Goal: Task Accomplishment & Management: Use online tool/utility

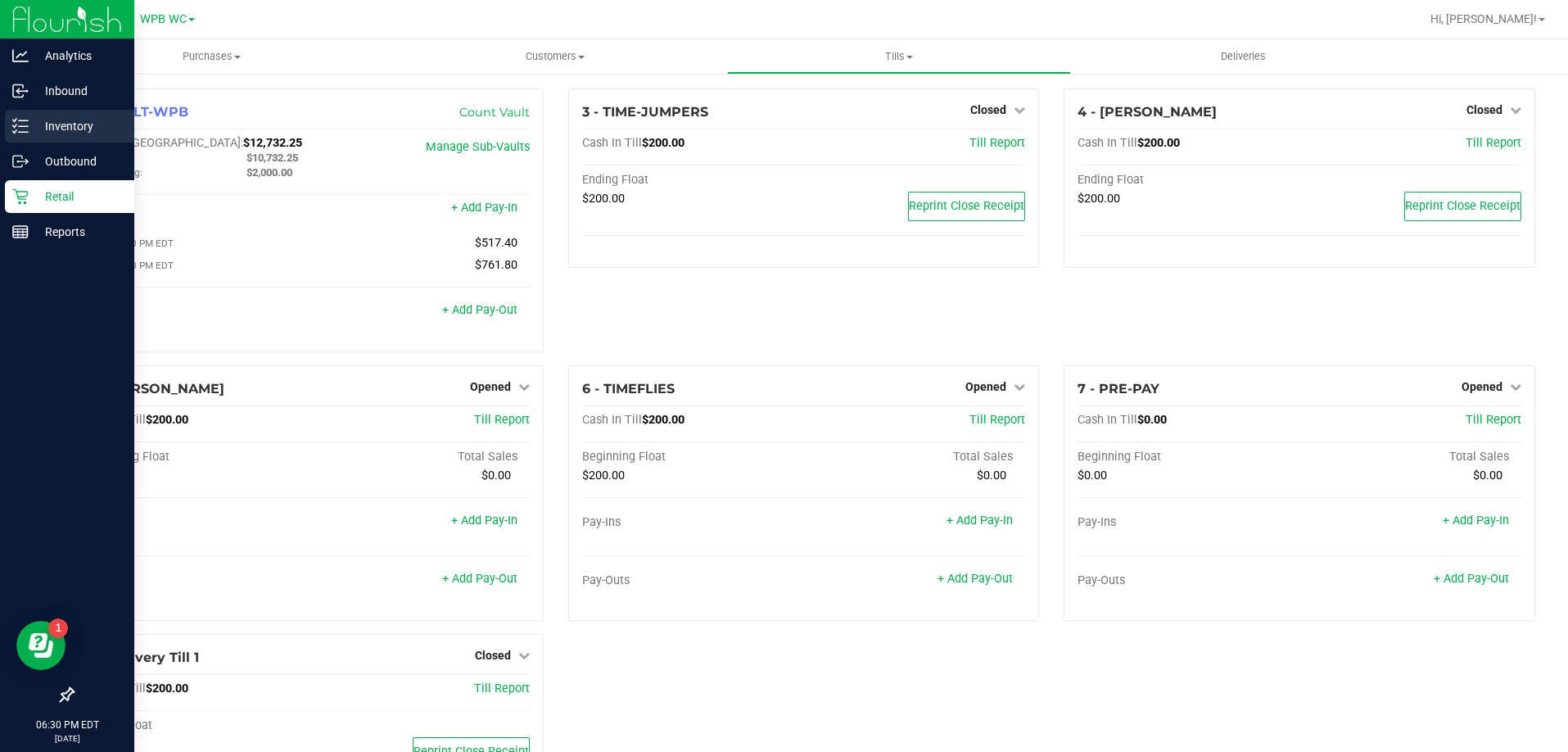
click at [25, 126] on line at bounding box center [23, 126] width 9 height 0
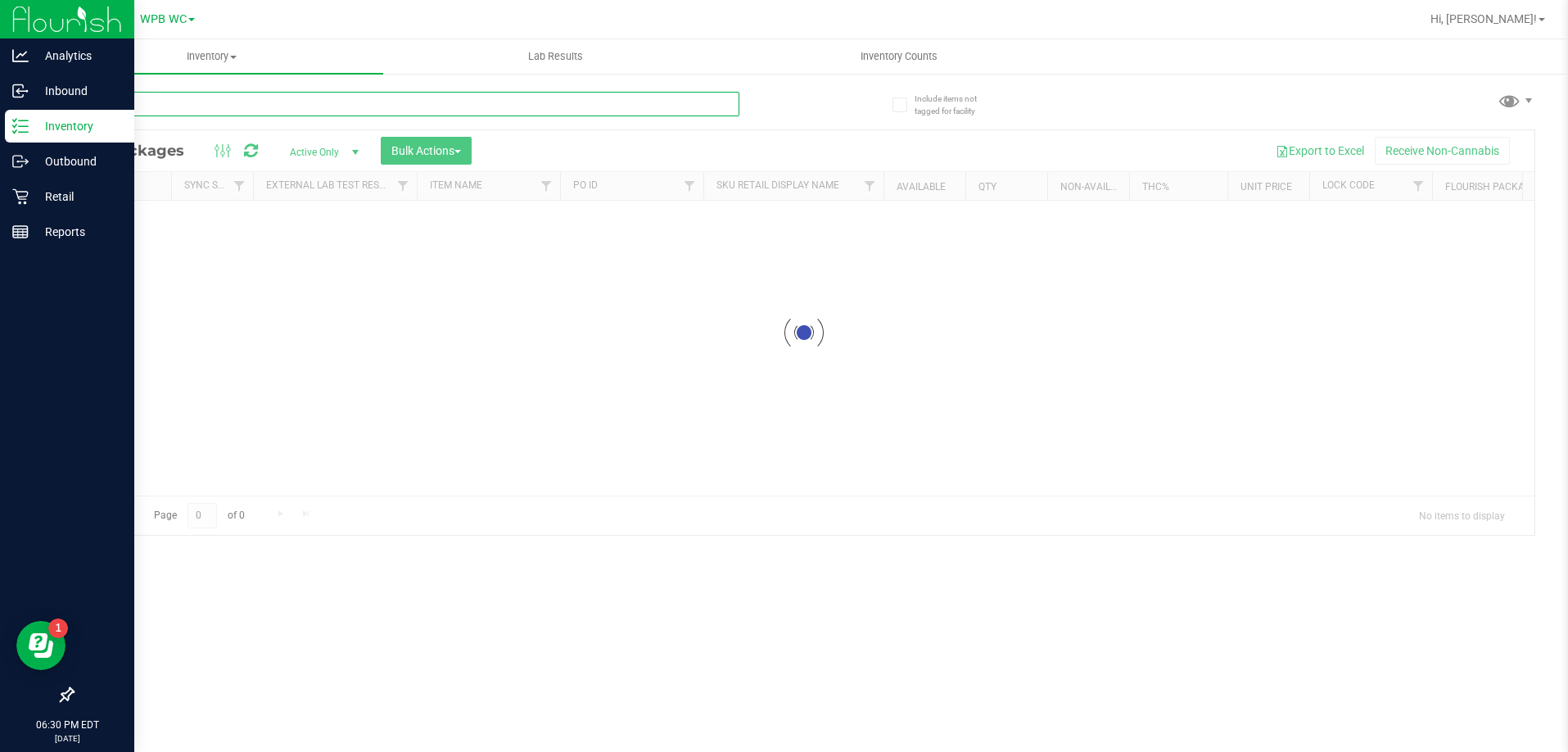
click at [278, 102] on input "text" at bounding box center [406, 104] width 668 height 25
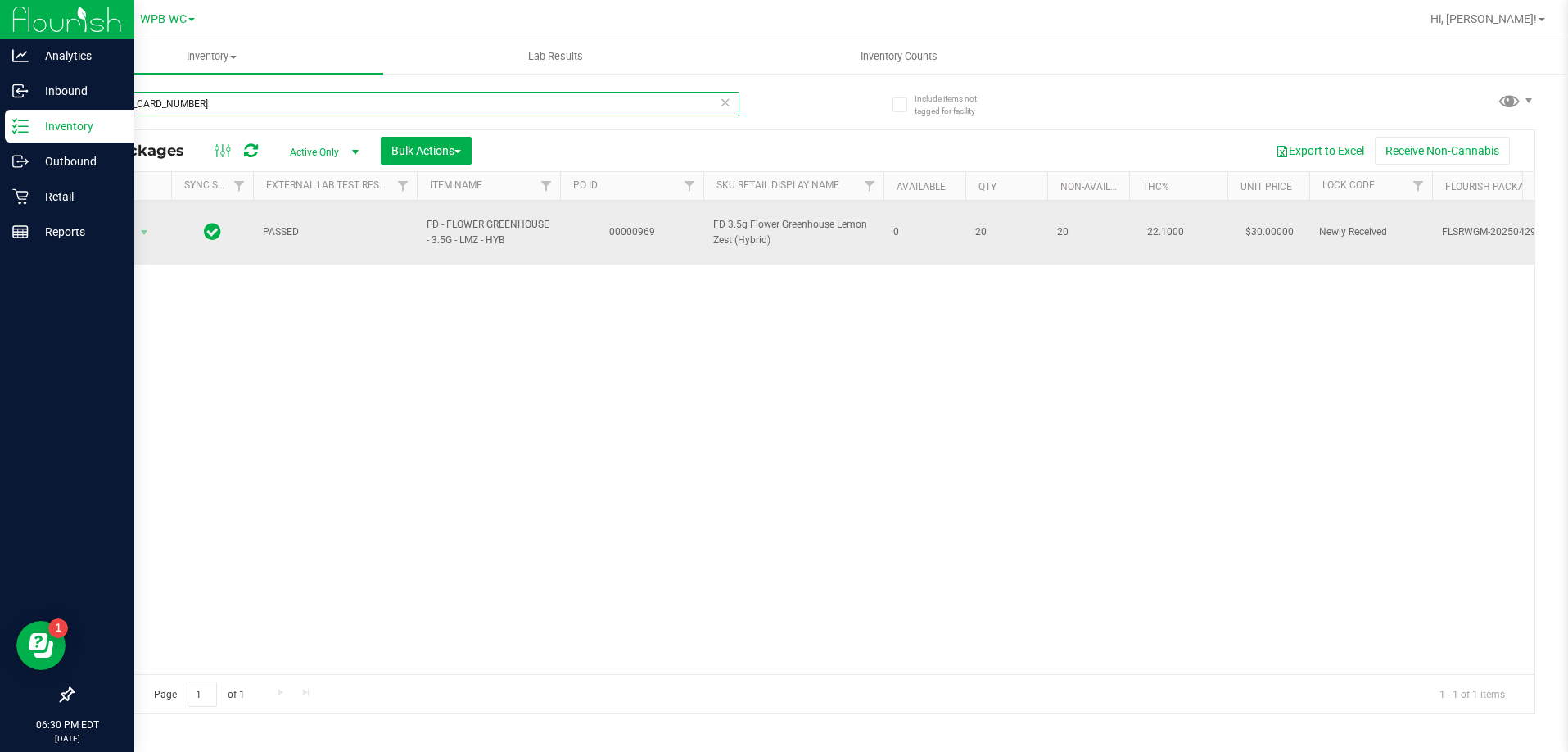
type input "[CREDIT_CARD_NUMBER]"
click at [130, 223] on span "Action" at bounding box center [111, 233] width 44 height 23
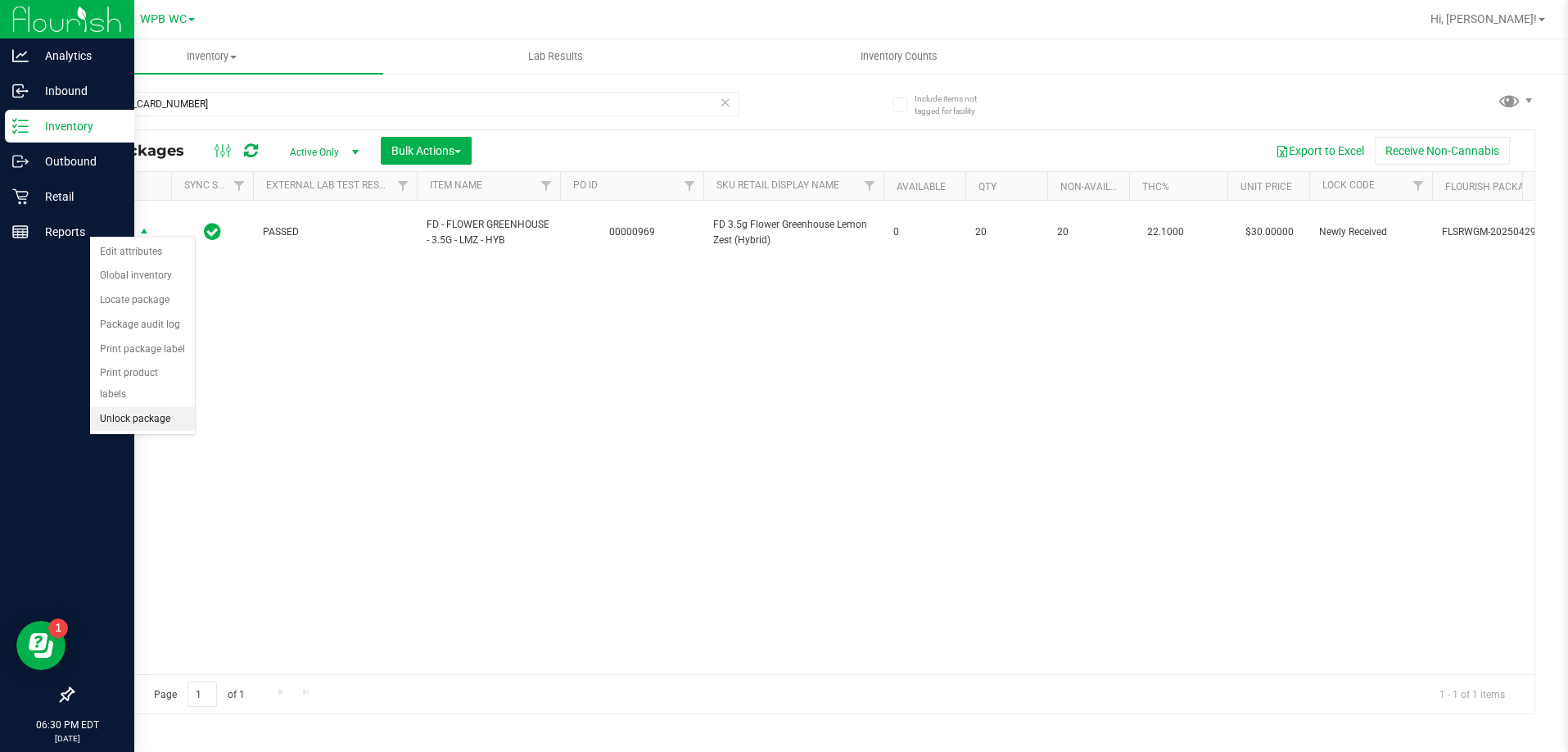
click at [143, 407] on li "Unlock package" at bounding box center [143, 419] width 105 height 25
